Goal: Find contact information: Find contact information

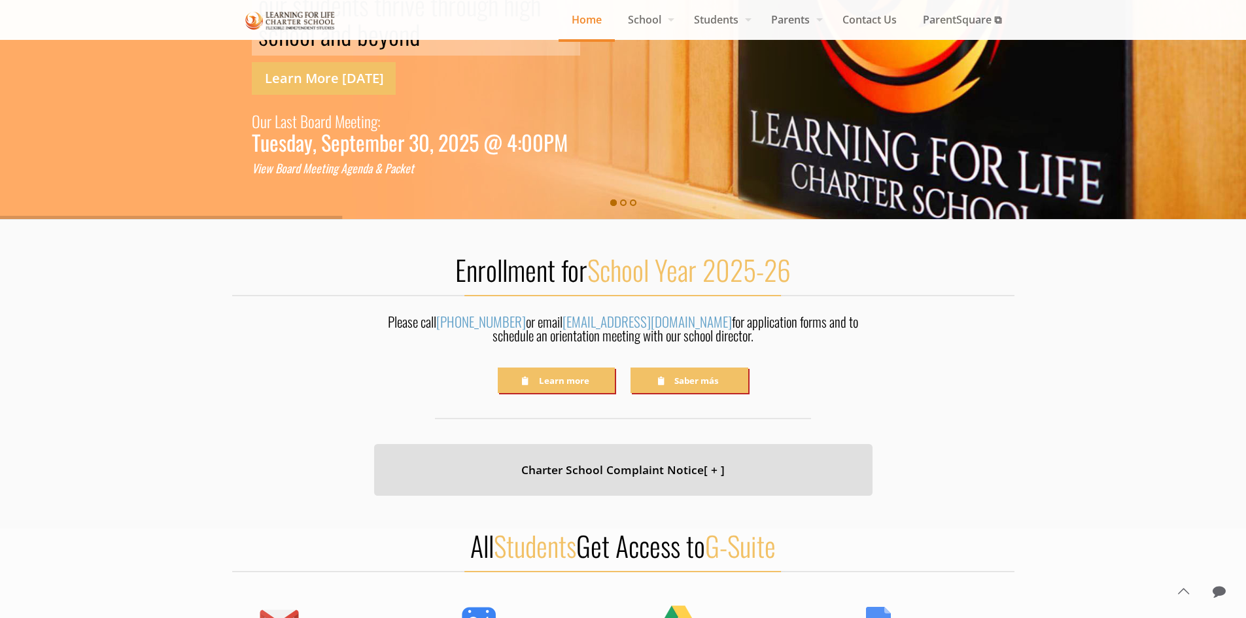
scroll to position [327, 0]
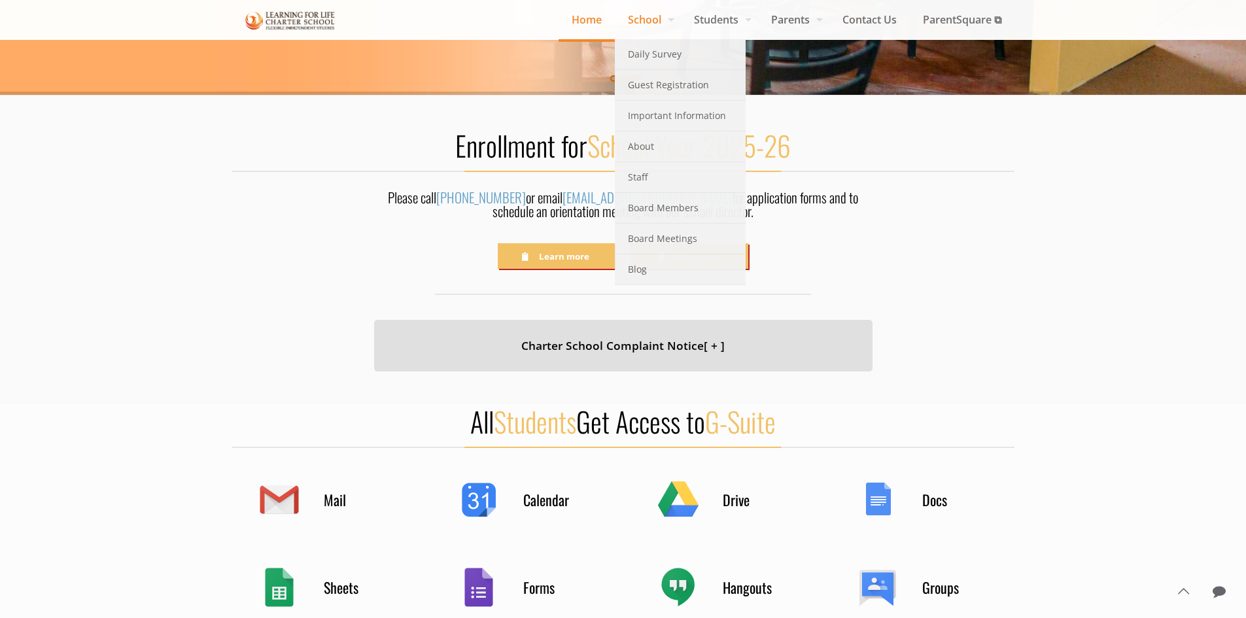
click at [637, 22] on span "School" at bounding box center [648, 20] width 66 height 20
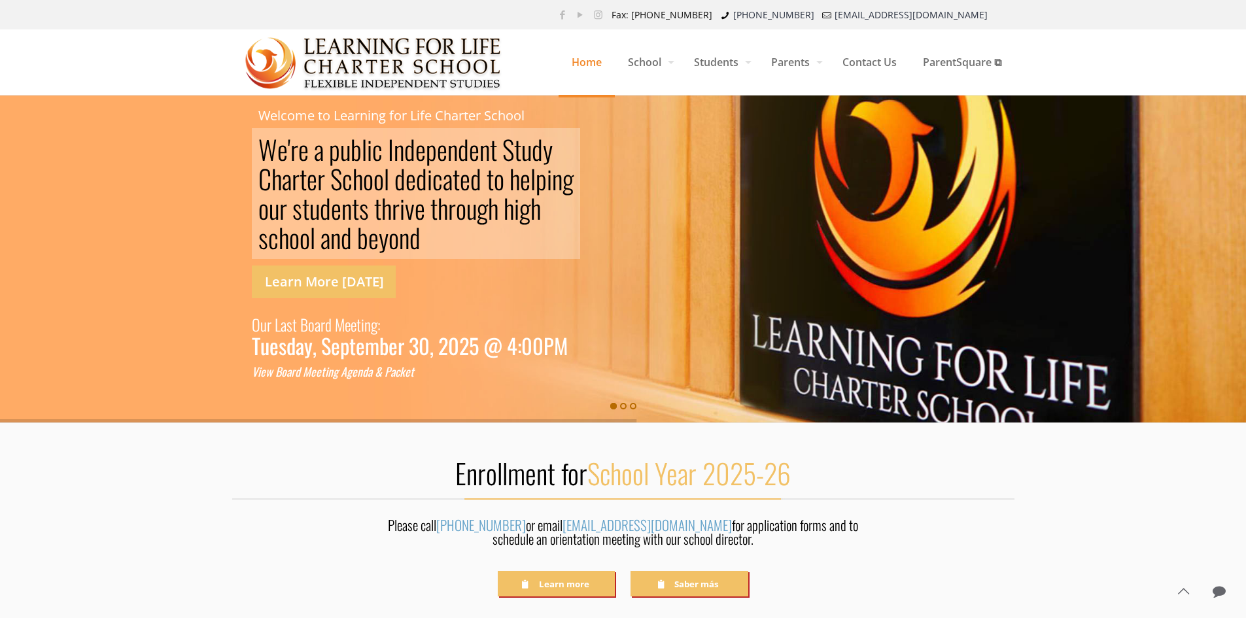
drag, startPoint x: 507, startPoint y: 84, endPoint x: 356, endPoint y: 54, distance: 154.0
click at [356, 54] on div "Home School Daily Survey Guest Registration Important Information About Staff B…" at bounding box center [623, 61] width 782 height 65
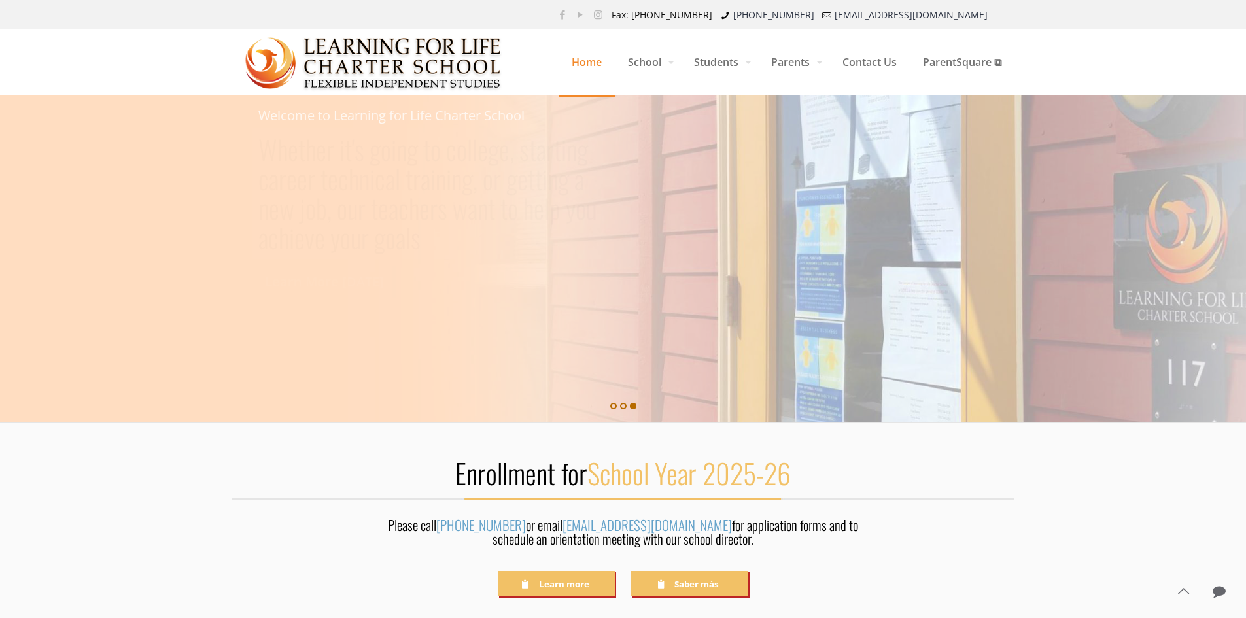
drag, startPoint x: 452, startPoint y: 59, endPoint x: 877, endPoint y: 66, distance: 425.1
click at [876, 66] on span "Contact Us" at bounding box center [869, 62] width 80 height 39
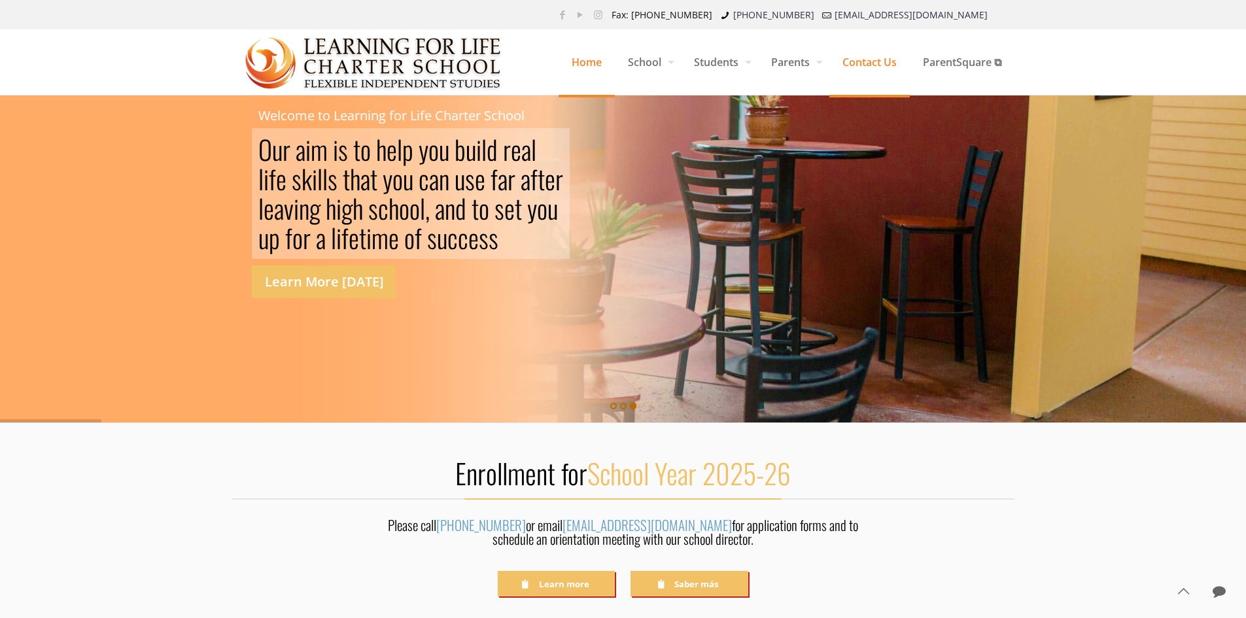
click at [874, 65] on span "Contact Us" at bounding box center [869, 62] width 80 height 39
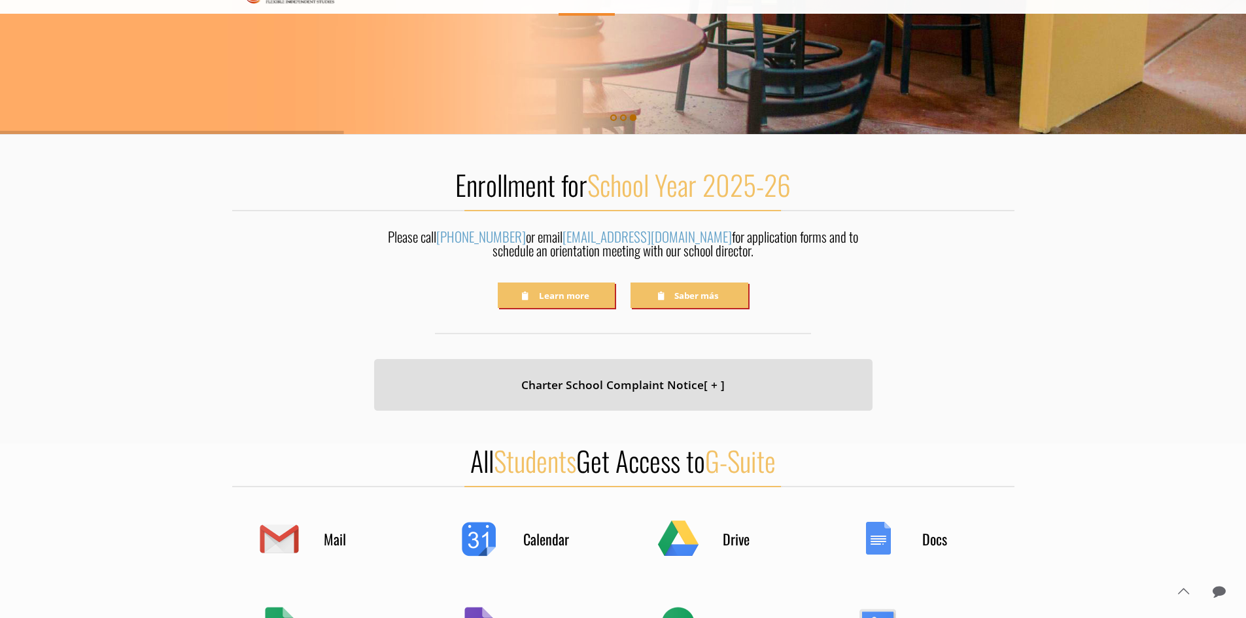
scroll to position [327, 0]
